Goal: Communication & Community: Answer question/provide support

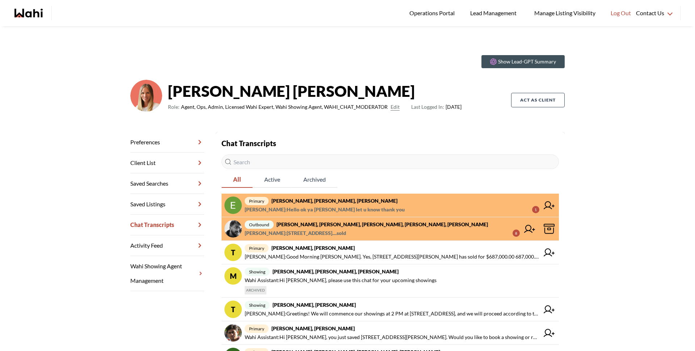
click at [305, 236] on span "[PERSON_NAME] : [STREET_ADDRESS]....sold" at bounding box center [295, 233] width 101 height 9
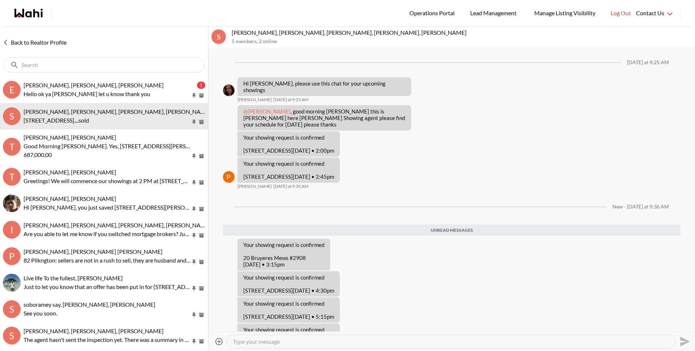
scroll to position [138, 0]
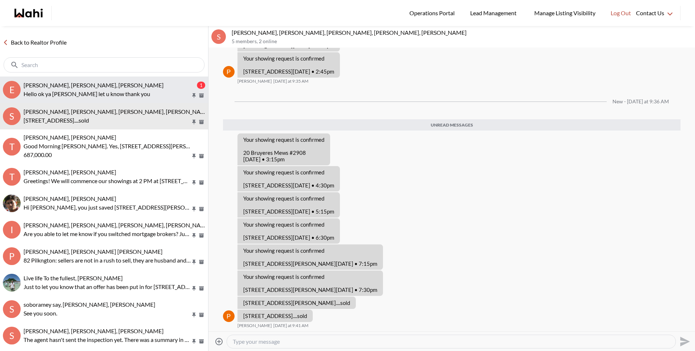
click at [98, 93] on p "Hello ok ya [PERSON_NAME] let u know thank you" at bounding box center [107, 93] width 167 height 9
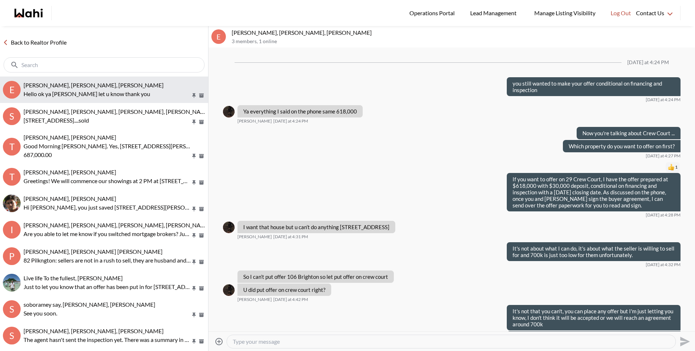
scroll to position [642, 0]
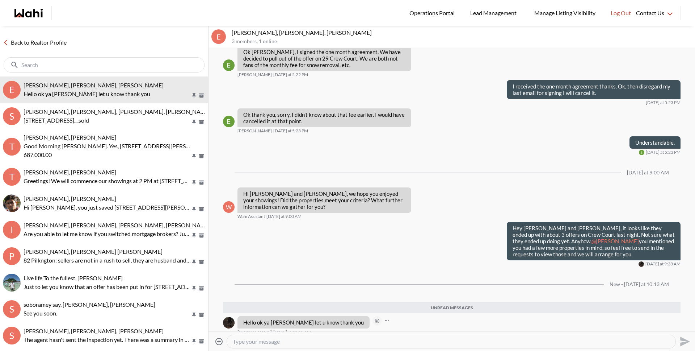
click at [375, 318] on icon "Open Reaction Selector" at bounding box center [377, 320] width 4 height 4
click at [367, 301] on div "Select Reaction: Thumbs up" at bounding box center [365, 298] width 7 height 7
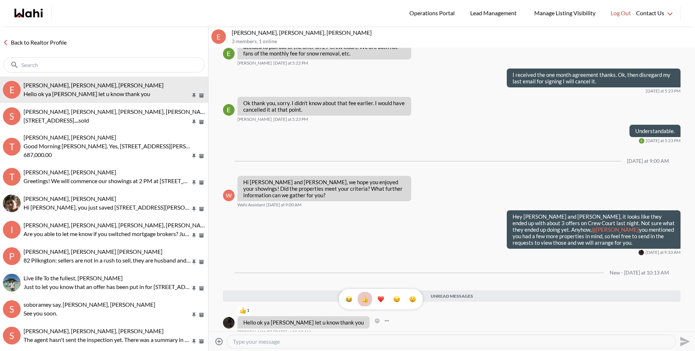
click at [335, 340] on textarea "Type your message" at bounding box center [451, 341] width 437 height 7
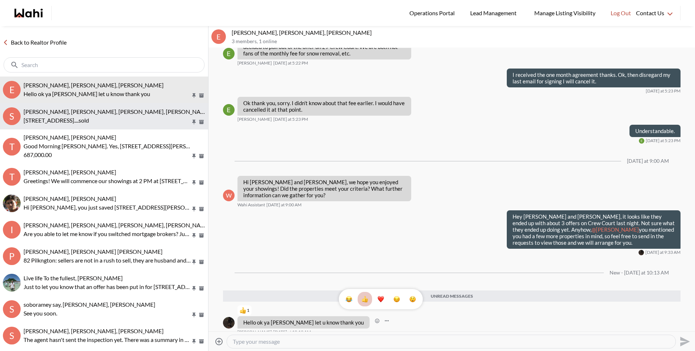
click at [113, 116] on p "[STREET_ADDRESS]....sold" at bounding box center [107, 120] width 167 height 9
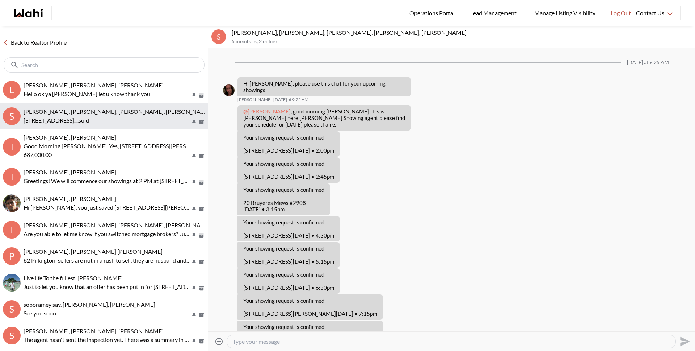
scroll to position [83, 0]
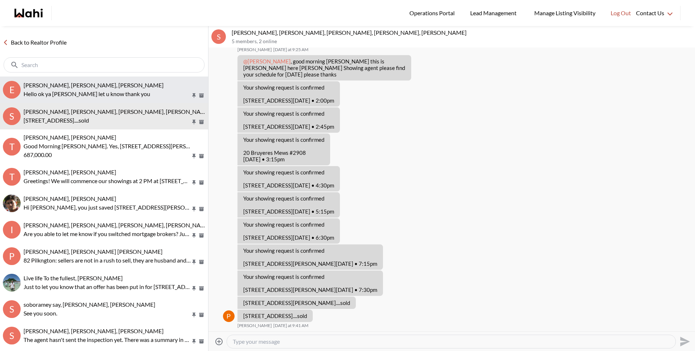
click at [119, 89] on p "Hello ok ya [PERSON_NAME] let u know thank you" at bounding box center [107, 93] width 167 height 9
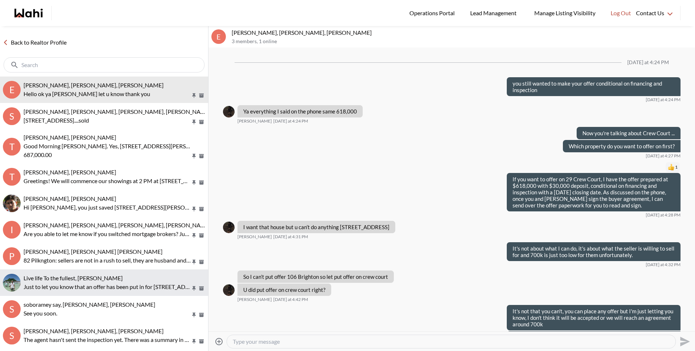
scroll to position [607, 0]
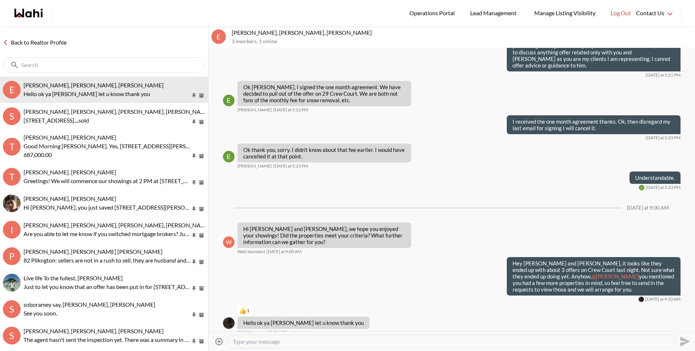
click at [252, 340] on textarea "Type your message" at bounding box center [451, 341] width 437 height 7
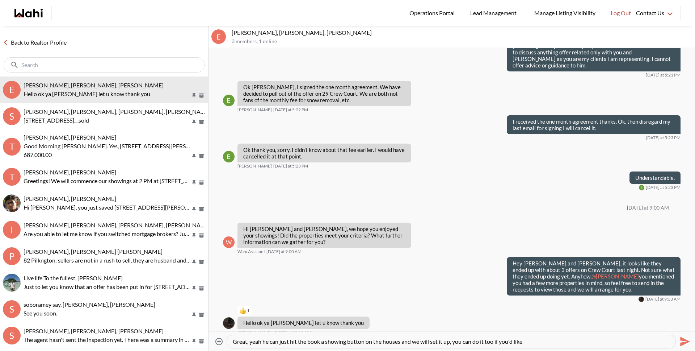
type textarea "Great, yeah he can just hit the book a showing button on the houses and we will…"
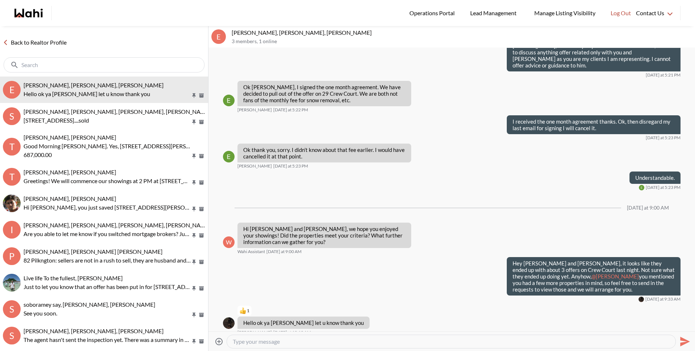
scroll to position [635, 0]
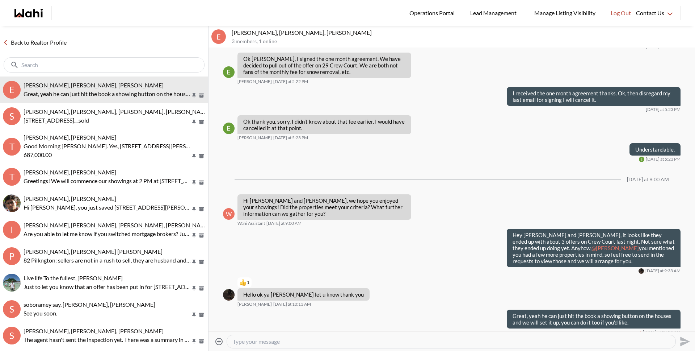
click at [50, 41] on link "Back to Realtor Profile" at bounding box center [35, 42] width 70 height 9
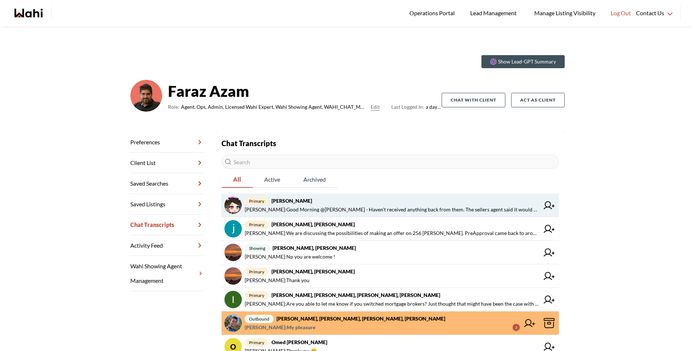
click at [324, 200] on span "primary [PERSON_NAME]" at bounding box center [392, 200] width 295 height 9
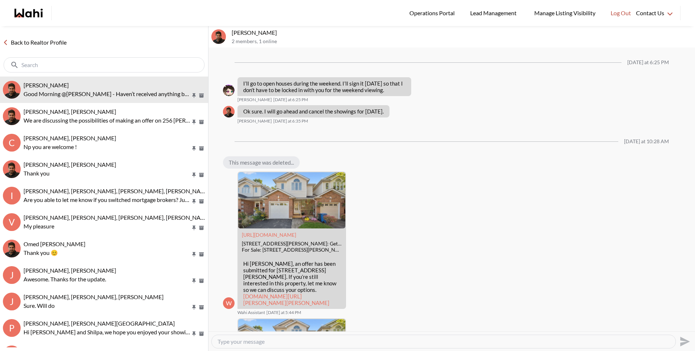
scroll to position [593, 0]
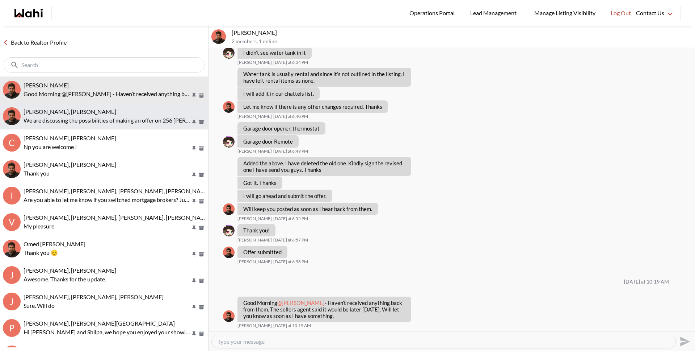
click at [73, 115] on div "[PERSON_NAME], [PERSON_NAME] We are discussing the possibilities of making an o…" at bounding box center [115, 116] width 182 height 17
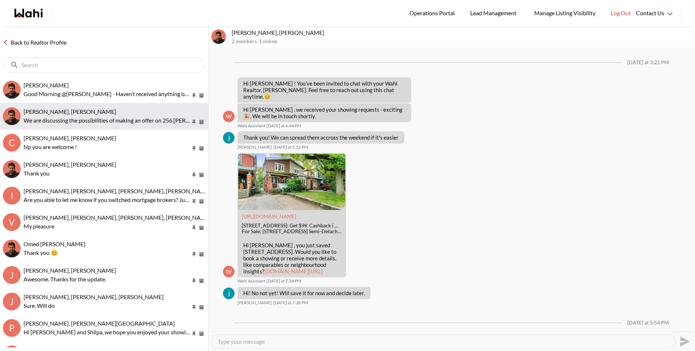
scroll to position [395, 0]
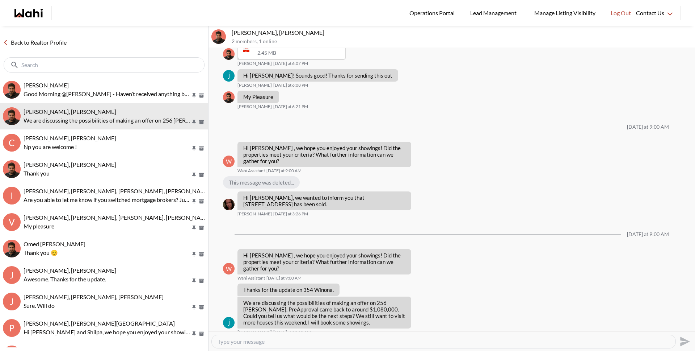
click at [294, 344] on div at bounding box center [444, 341] width 464 height 13
click at [294, 341] on textarea "Type your message" at bounding box center [444, 341] width 452 height 7
drag, startPoint x: 376, startPoint y: 294, endPoint x: 402, endPoint y: 294, distance: 26.1
click at [402, 299] on p "We are discussing the possibilities of making an offer on 256 Harvie. PreApprov…" at bounding box center [324, 312] width 162 height 26
copy p "256 Harvie"
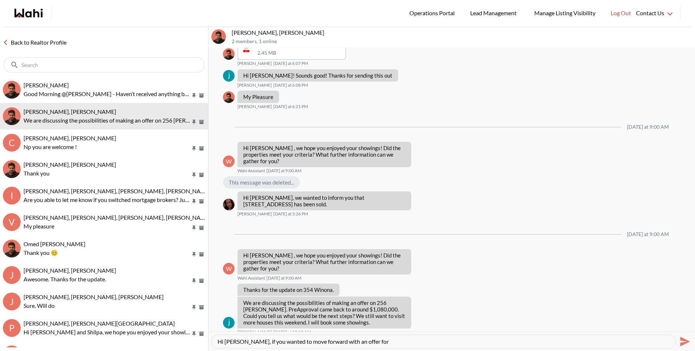
drag, startPoint x: 245, startPoint y: 340, endPoint x: 373, endPoint y: 343, distance: 127.9
click at [373, 343] on textarea "Hi Souhel, if you wanted to move forward with an offer for" at bounding box center [444, 341] width 452 height 7
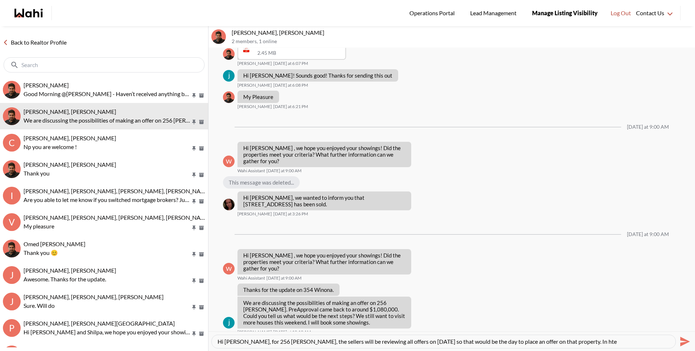
paste textarea "th"
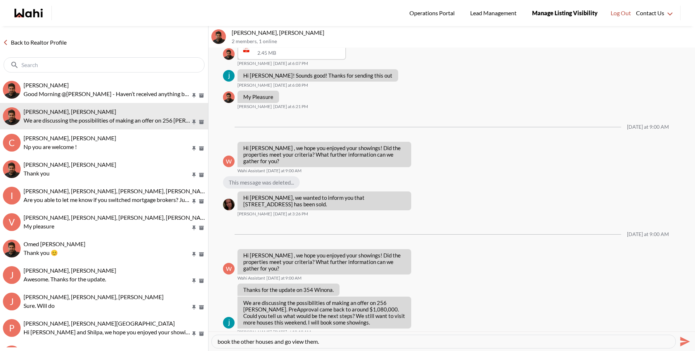
type textarea "Hi Souhel, for 256 Harvie, the sellers will be reviewing all offers on October …"
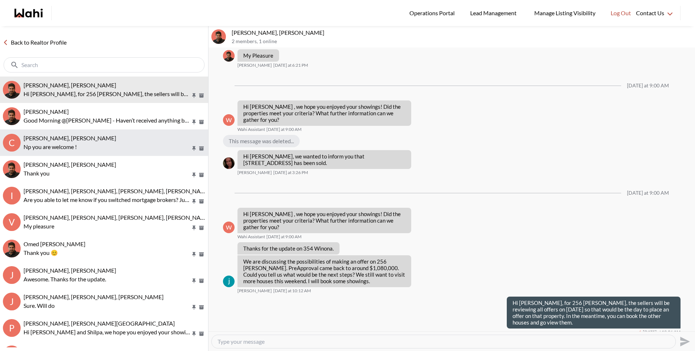
click at [123, 131] on button "C Caroline Madelar, Paul, Faraz Np you are welcome !" at bounding box center [104, 142] width 208 height 26
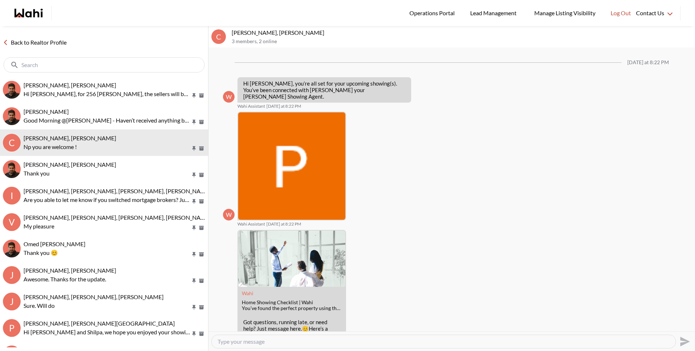
scroll to position [149, 0]
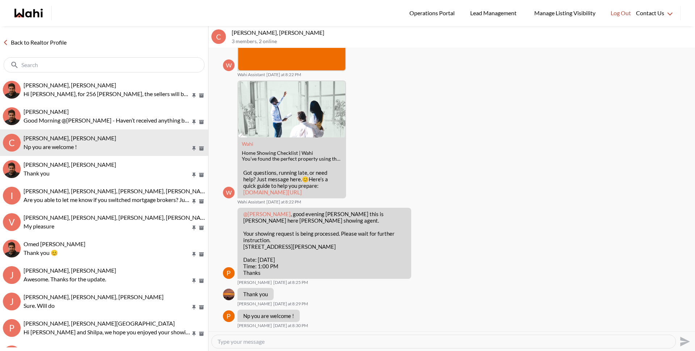
click at [57, 43] on link "Back to Realtor Profile" at bounding box center [35, 42] width 70 height 9
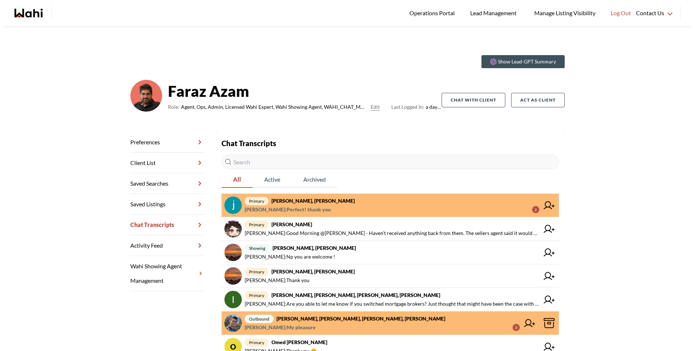
click at [313, 200] on span "primary Souhel Bally, Faraz" at bounding box center [392, 200] width 295 height 9
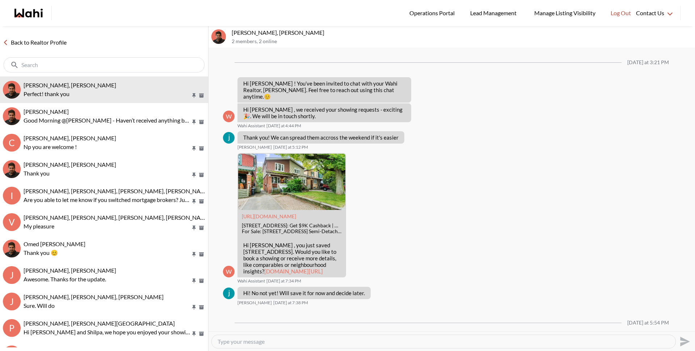
scroll to position [458, 0]
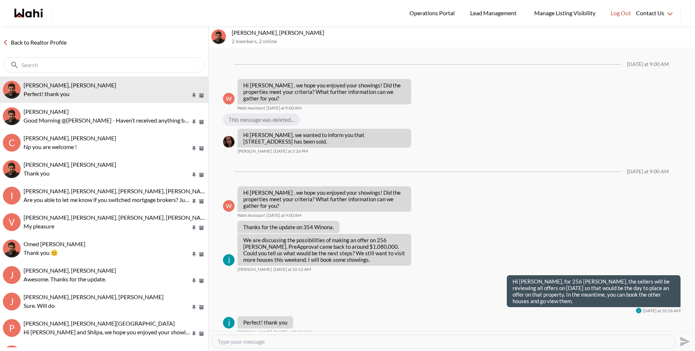
click at [387, 343] on textarea "Type your message" at bounding box center [444, 341] width 452 height 7
type textarea "O"
type textarea "My pleasure!"
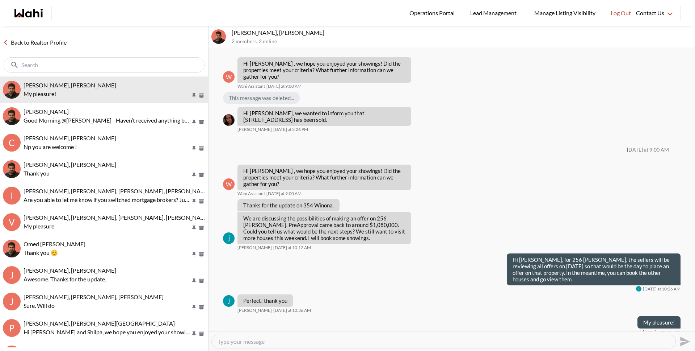
click at [25, 39] on link "Back to Realtor Profile" at bounding box center [35, 42] width 70 height 9
